Goal: Information Seeking & Learning: Find specific fact

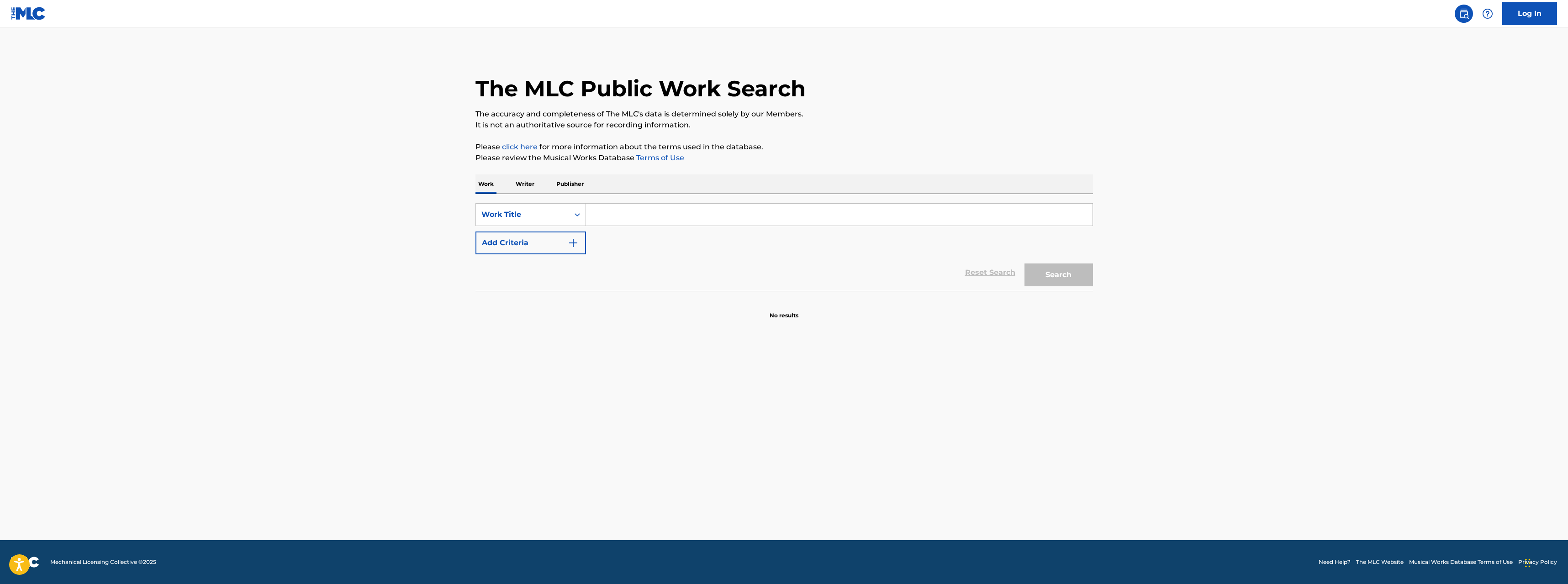
click at [607, 221] on input "Search Form" at bounding box center [839, 214] width 506 height 22
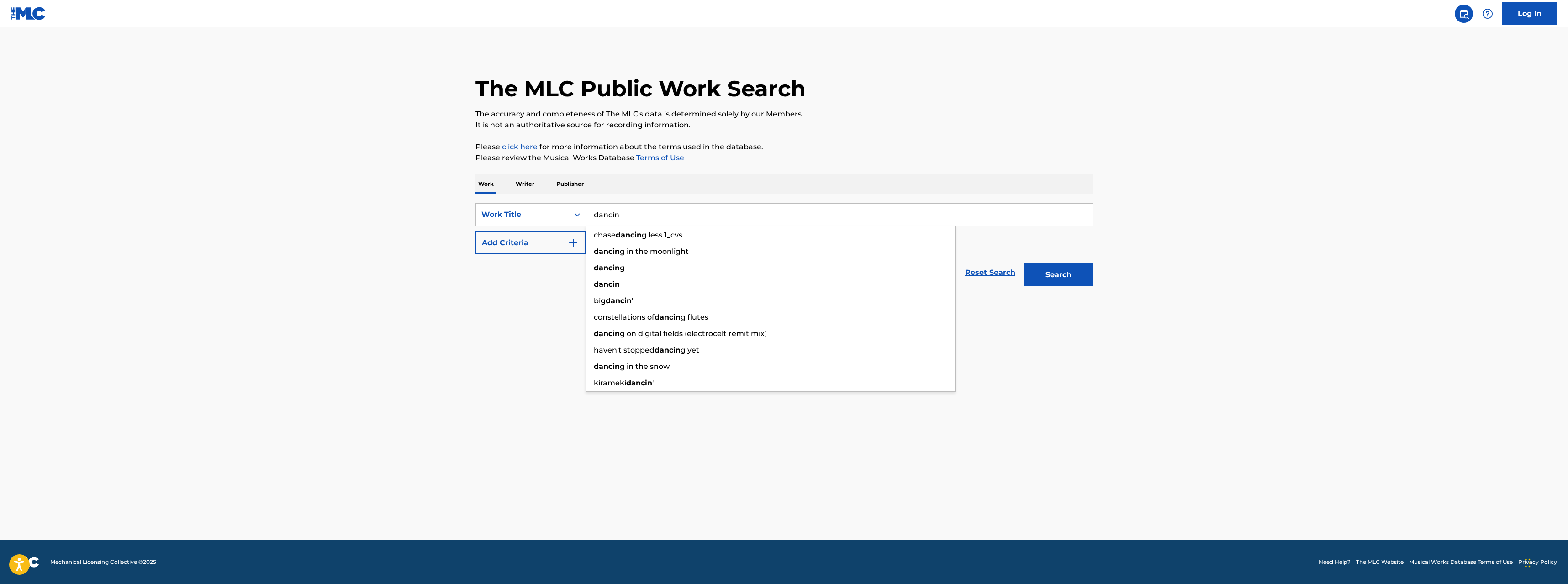
type input "dancin"
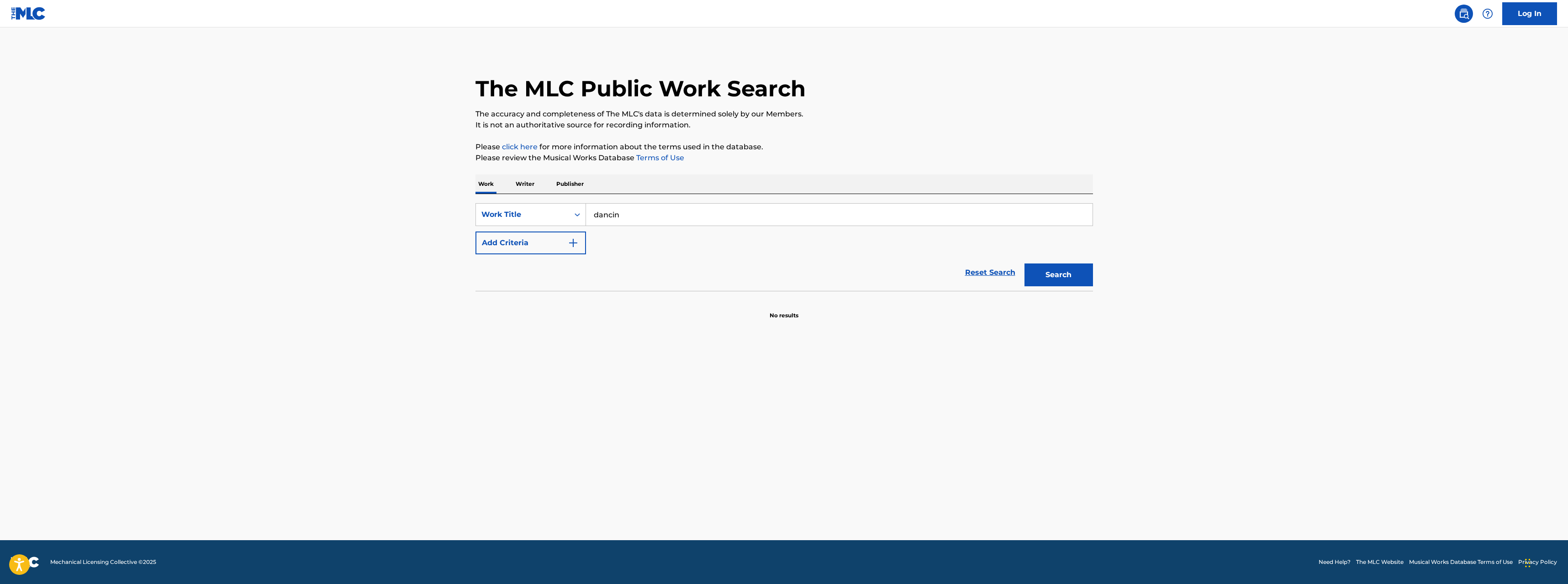
click at [547, 254] on div "Reset Search Search" at bounding box center [783, 272] width 617 height 37
click at [541, 248] on button "Add Criteria" at bounding box center [530, 242] width 111 height 23
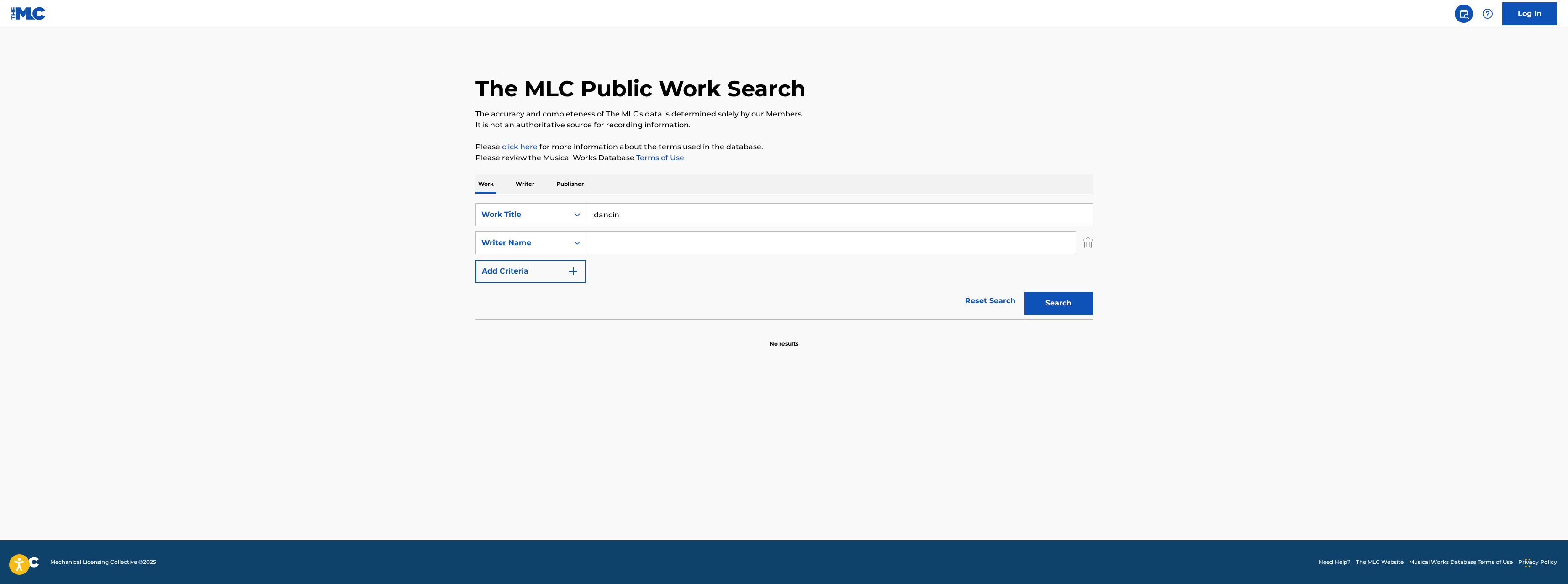
click at [619, 245] on input "Search Form" at bounding box center [830, 242] width 489 height 22
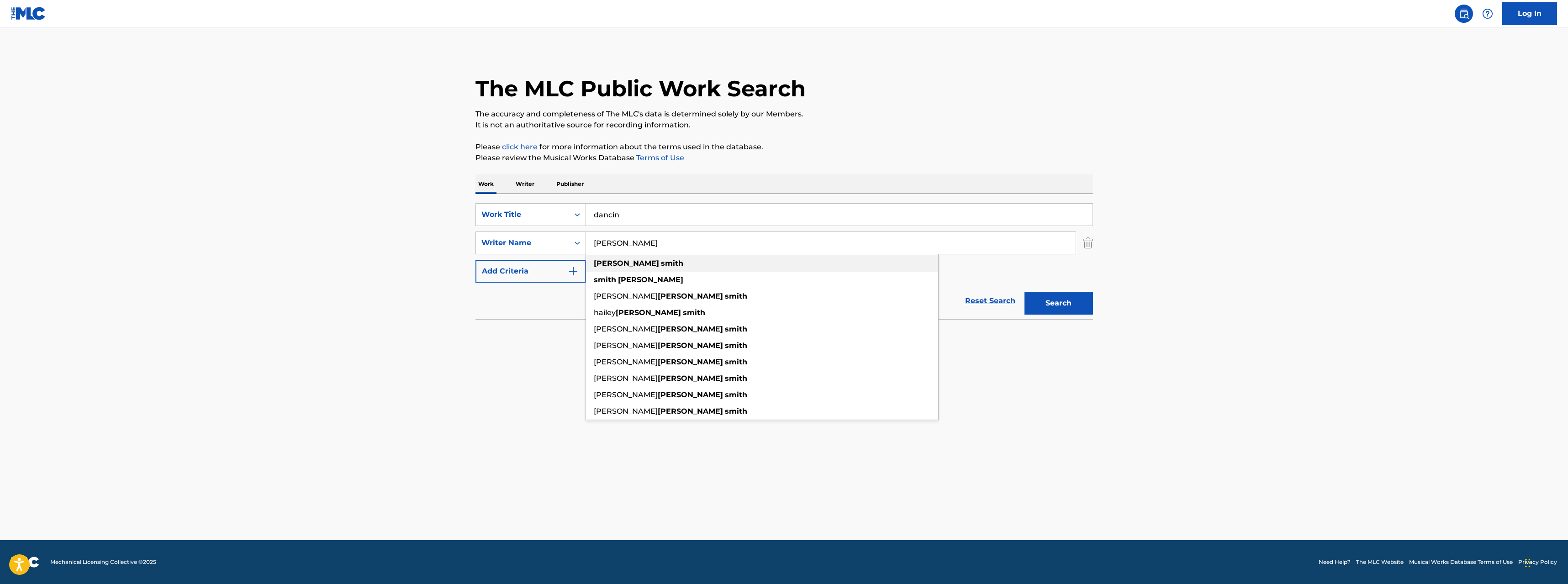
type input "[PERSON_NAME]"
click at [661, 259] on strong "smith" at bounding box center [672, 263] width 22 height 9
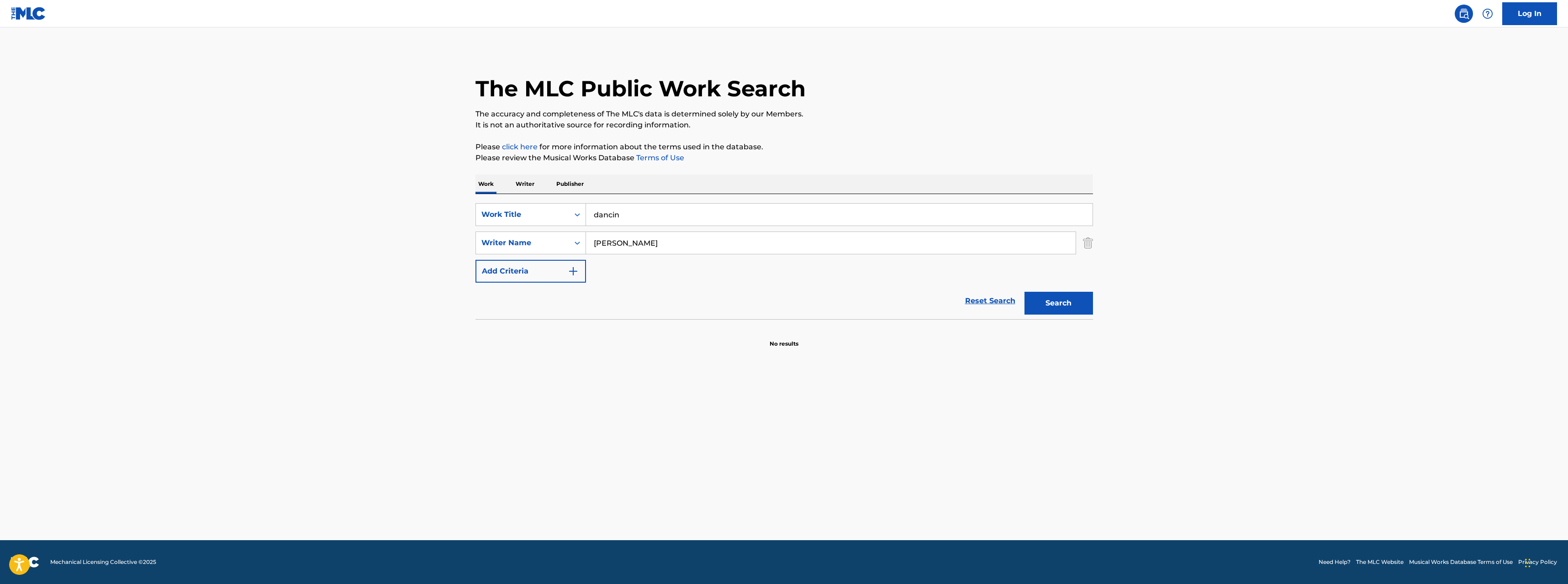
click at [1057, 310] on button "Search" at bounding box center [1059, 303] width 69 height 23
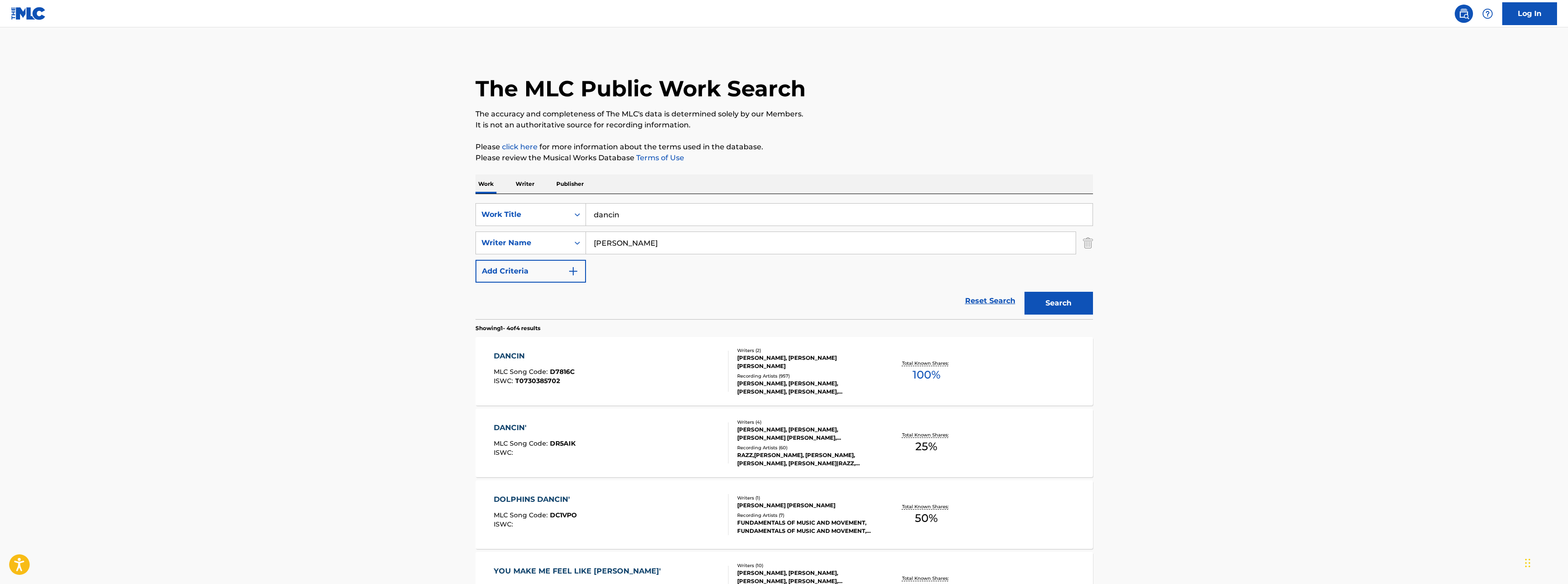
click at [971, 375] on div "Total Known Shares: 100 %" at bounding box center [926, 371] width 102 height 28
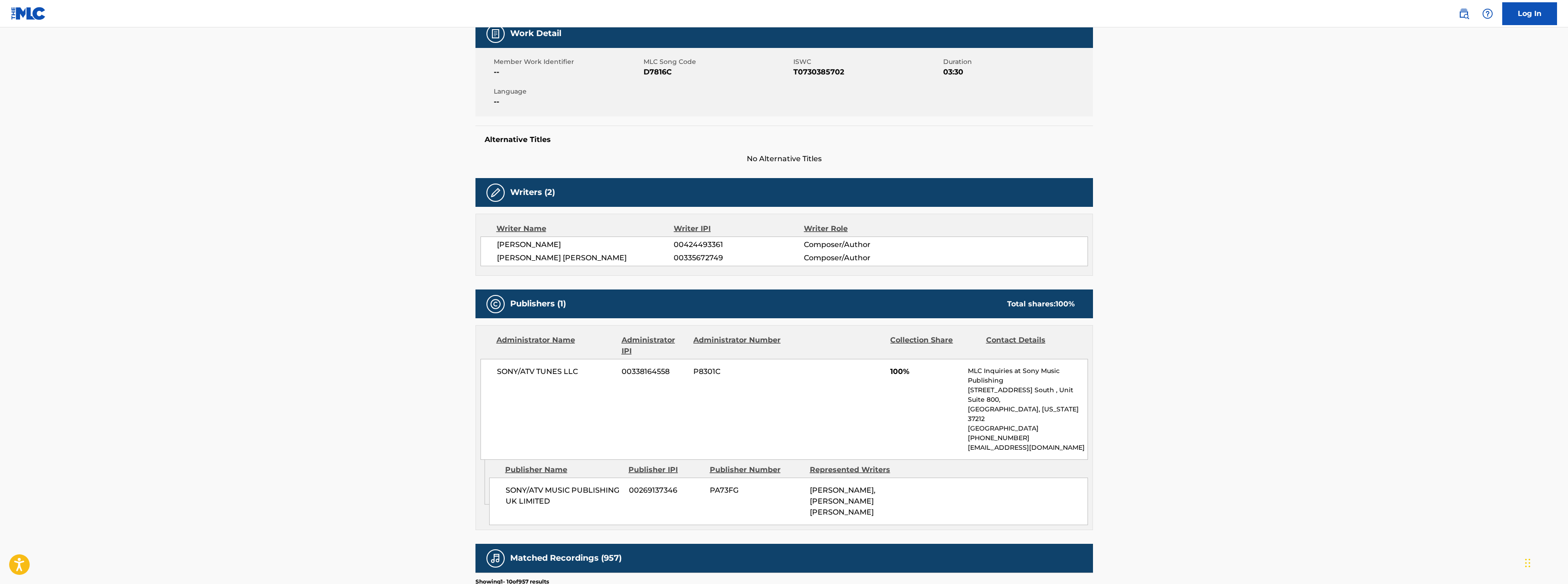
scroll to position [138, 0]
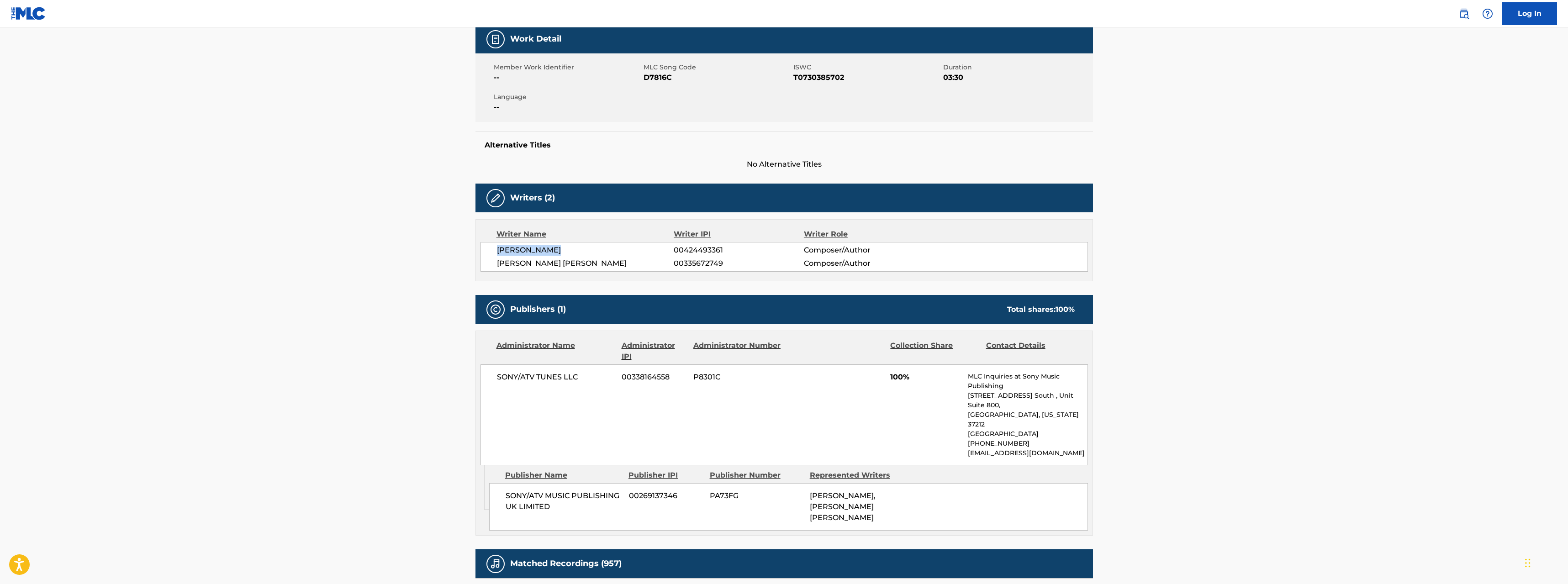
drag, startPoint x: 563, startPoint y: 245, endPoint x: 498, endPoint y: 253, distance: 65.5
click at [498, 253] on span "[PERSON_NAME]" at bounding box center [585, 250] width 177 height 11
copy span "[PERSON_NAME]"
